Goal: Navigation & Orientation: Find specific page/section

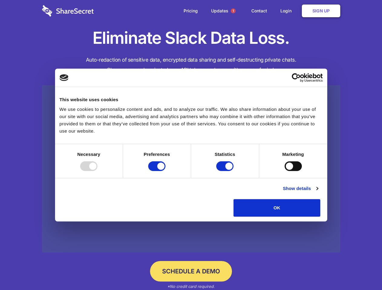
click at [97, 171] on div at bounding box center [88, 166] width 17 height 10
click at [165, 171] on input "Preferences" at bounding box center [156, 166] width 17 height 10
checkbox input "false"
click at [226, 171] on input "Statistics" at bounding box center [224, 166] width 17 height 10
checkbox input "false"
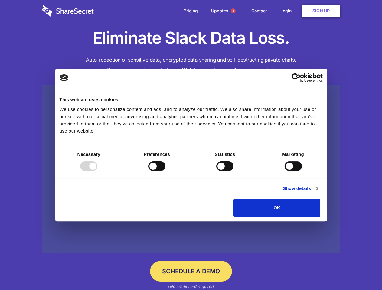
click at [285, 171] on input "Marketing" at bounding box center [293, 166] width 17 height 10
checkbox input "true"
click at [318, 192] on link "Show details" at bounding box center [300, 188] width 35 height 7
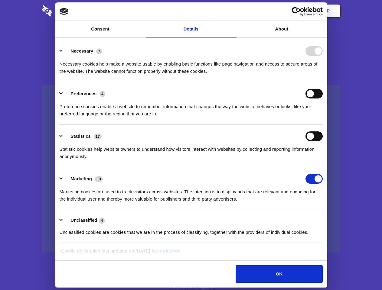
click at [323, 75] on div "Necessary 7 Necessary cookies help make a website usable by enabling basic func…" at bounding box center [191, 60] width 263 height 29
click at [233, 11] on span "1" at bounding box center [233, 10] width 5 height 5
